Goal: Information Seeking & Learning: Learn about a topic

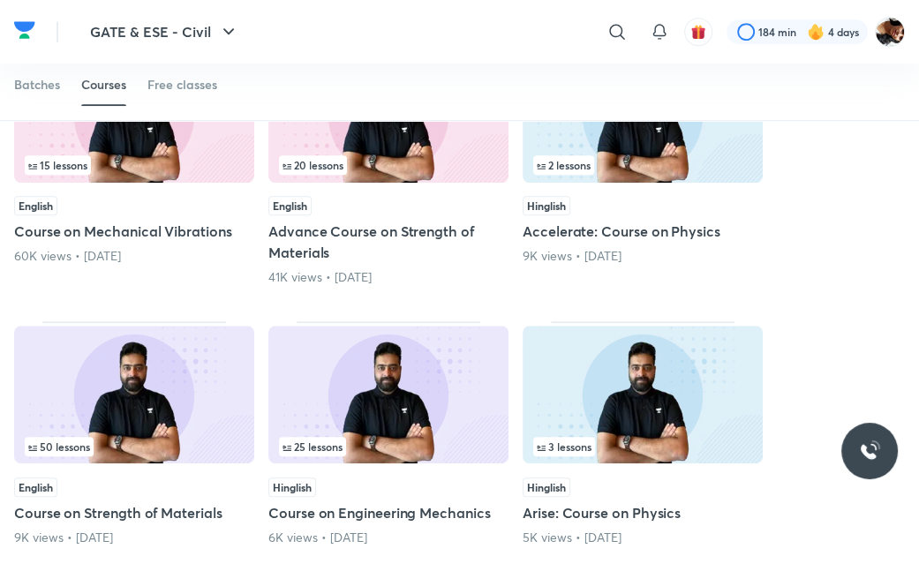
scroll to position [890, 0]
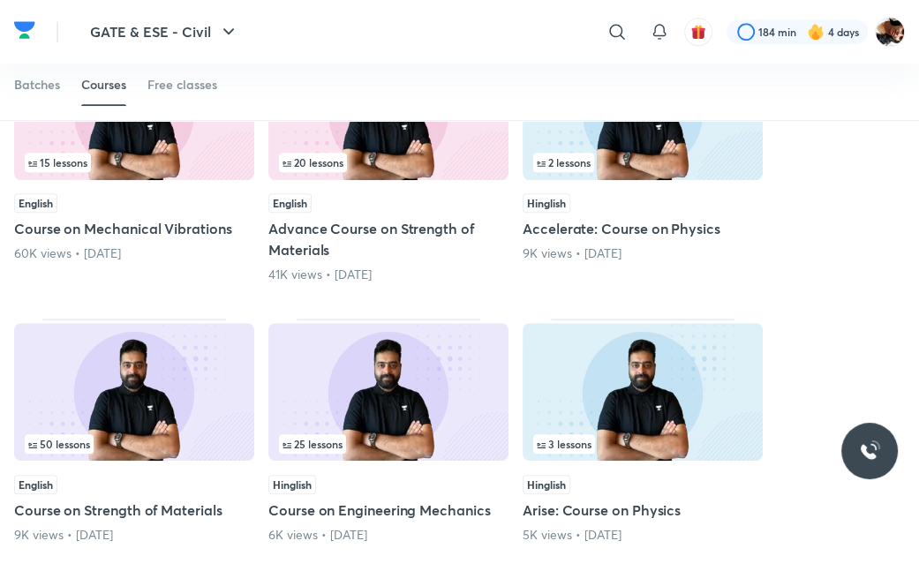
click at [113, 441] on div "50 lessons" at bounding box center [134, 443] width 219 height 19
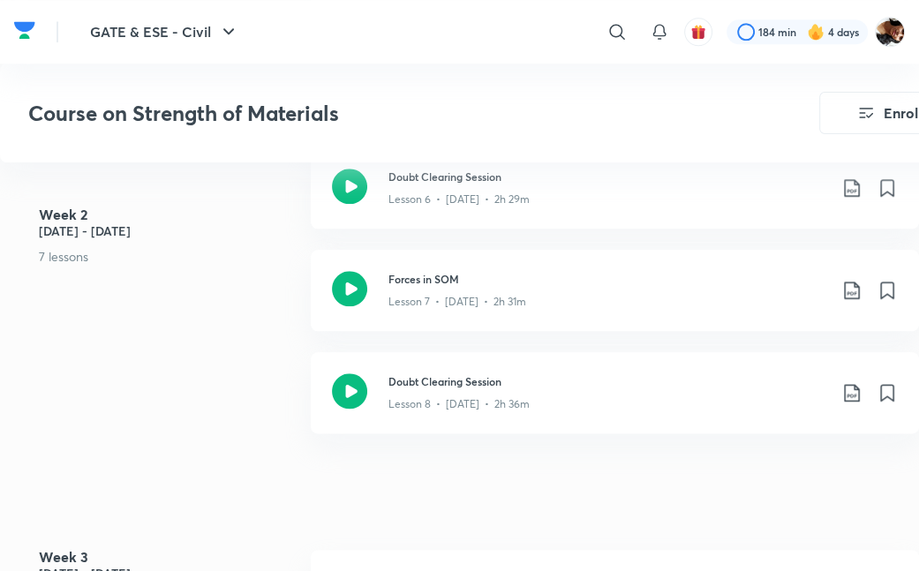
scroll to position [1372, 0]
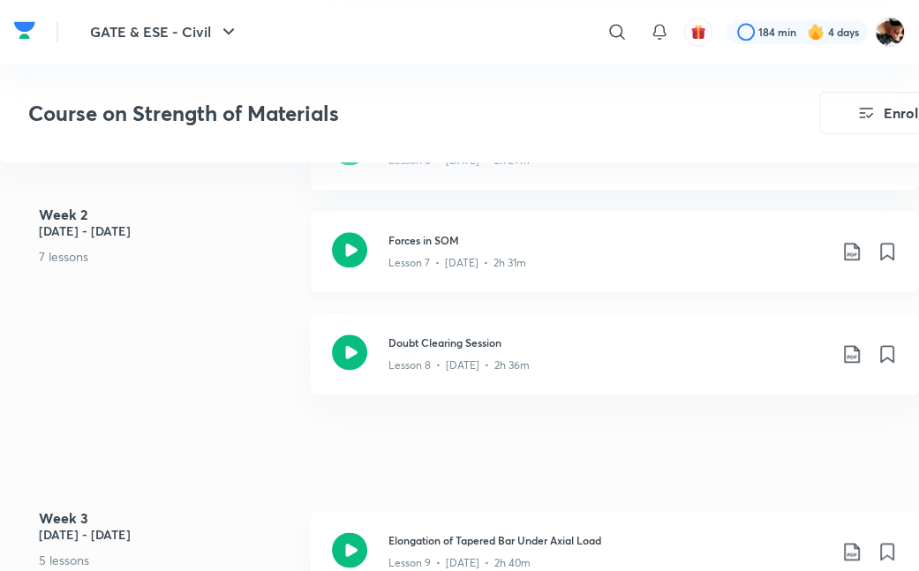
click at [346, 255] on icon at bounding box center [349, 249] width 35 height 35
